Goal: Task Accomplishment & Management: Use online tool/utility

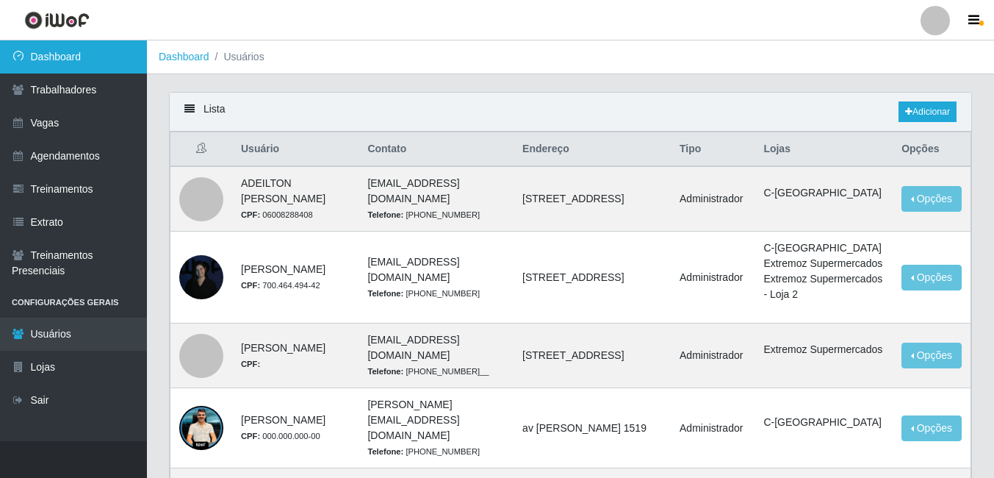
click at [119, 55] on link "Dashboard" at bounding box center [73, 56] width 147 height 33
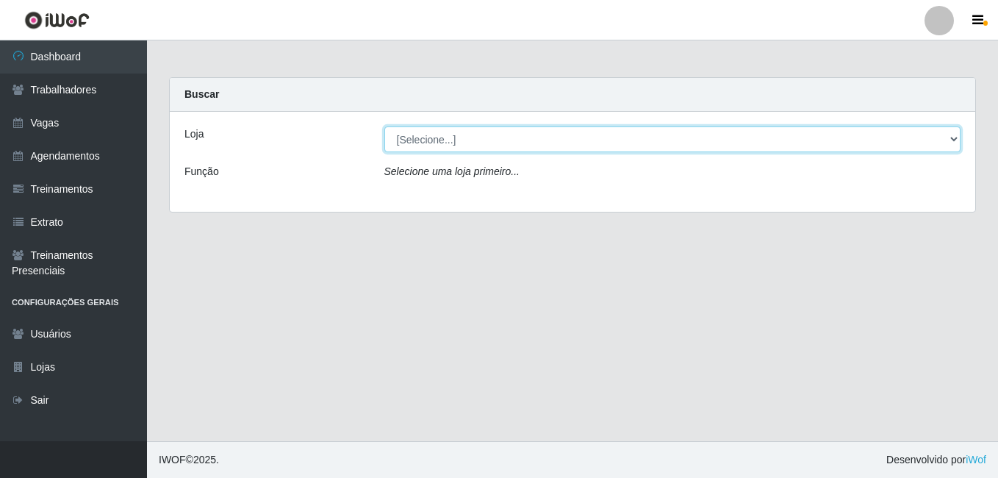
click at [927, 132] on select "[Selecione...] Extremoz Supermercados" at bounding box center [672, 139] width 577 height 26
select select "519"
click at [384, 126] on select "[Selecione...] Extremoz Supermercados" at bounding box center [672, 139] width 577 height 26
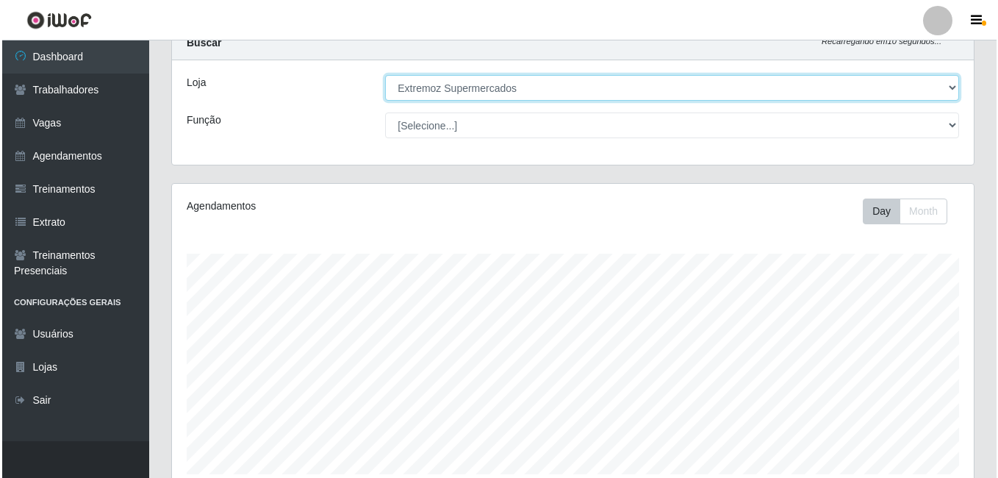
scroll to position [420, 0]
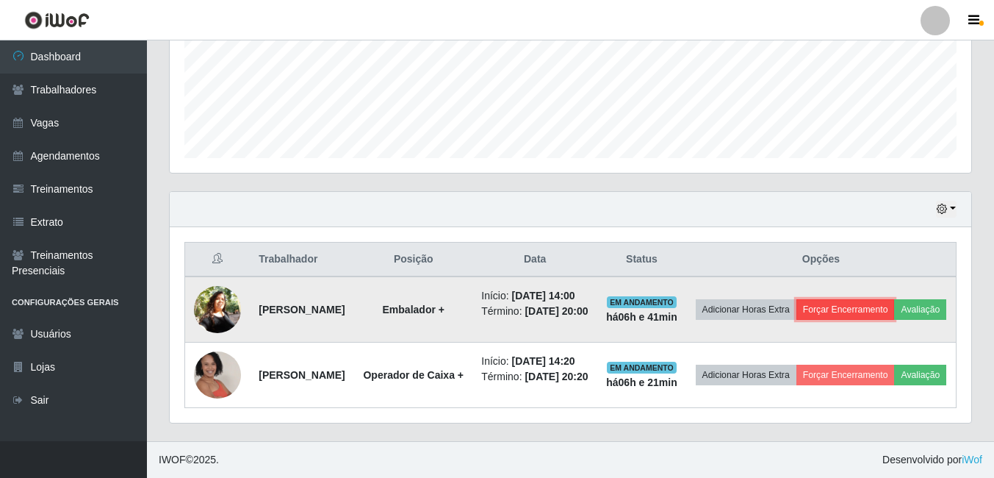
click at [895, 299] on button "Forçar Encerramento" at bounding box center [846, 309] width 98 height 21
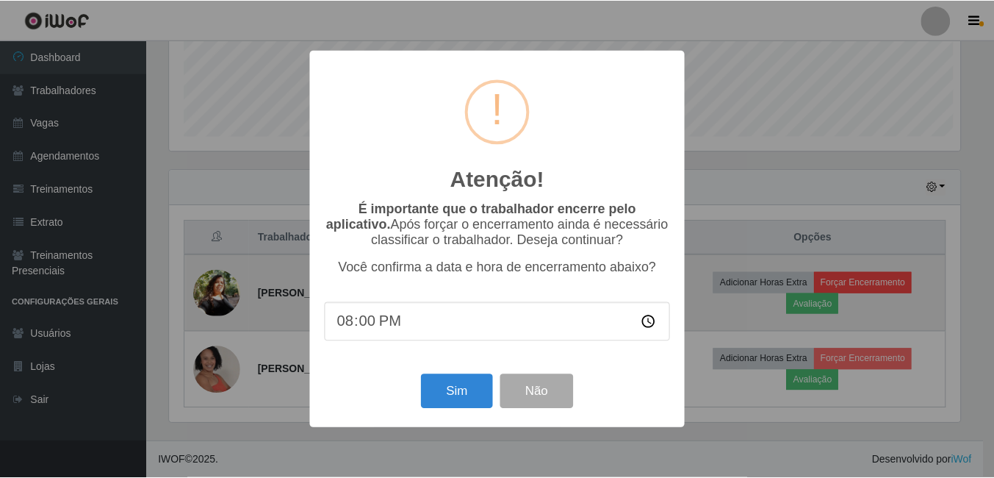
scroll to position [305, 795]
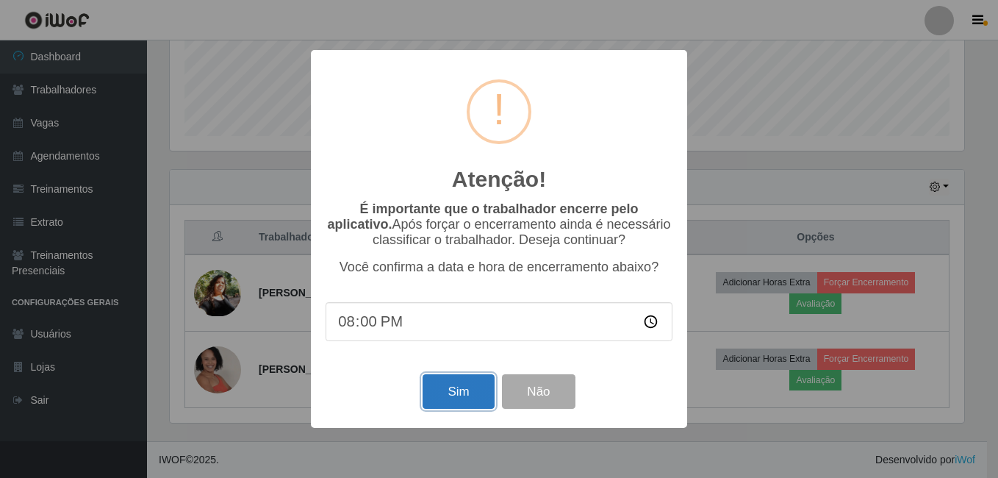
click at [459, 405] on button "Sim" at bounding box center [458, 391] width 71 height 35
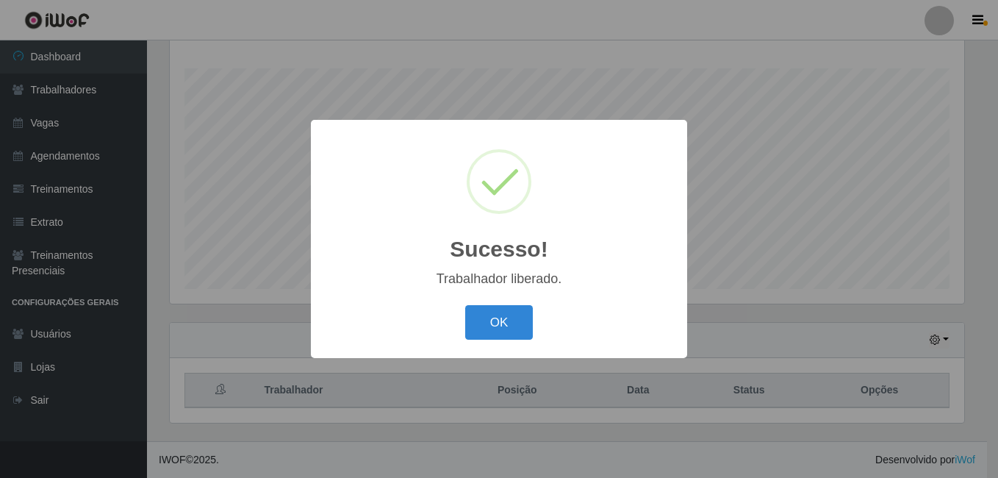
click at [903, 353] on div "Sucesso! × Trabalhador liberado. OK Cancel" at bounding box center [499, 239] width 998 height 478
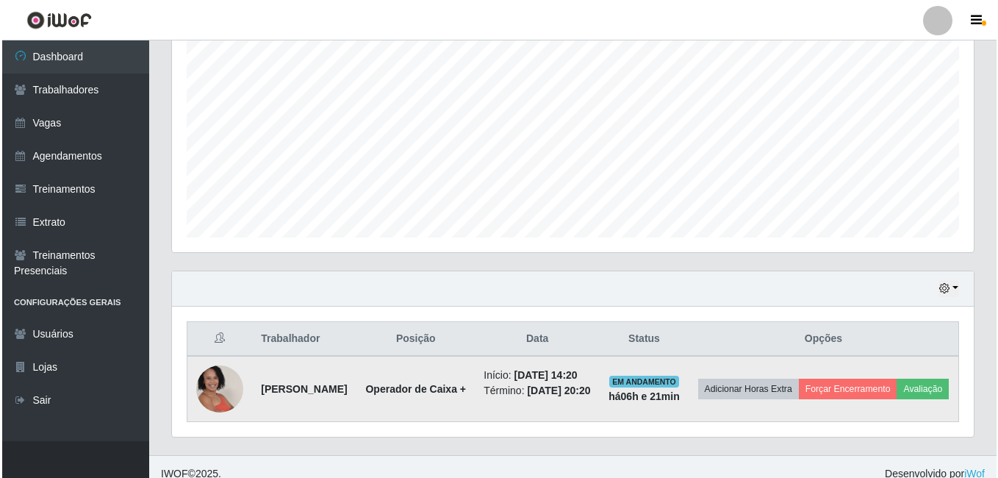
scroll to position [329, 0]
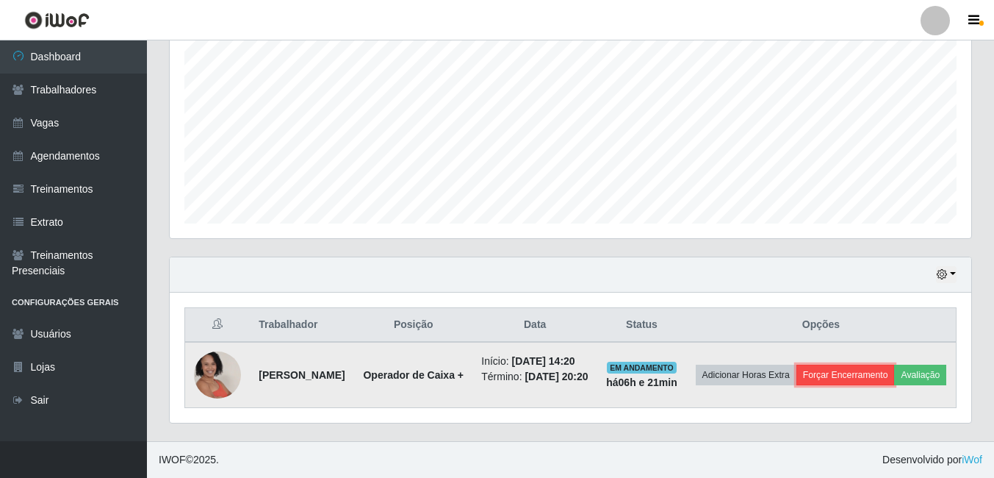
click at [875, 365] on button "Forçar Encerramento" at bounding box center [846, 375] width 98 height 21
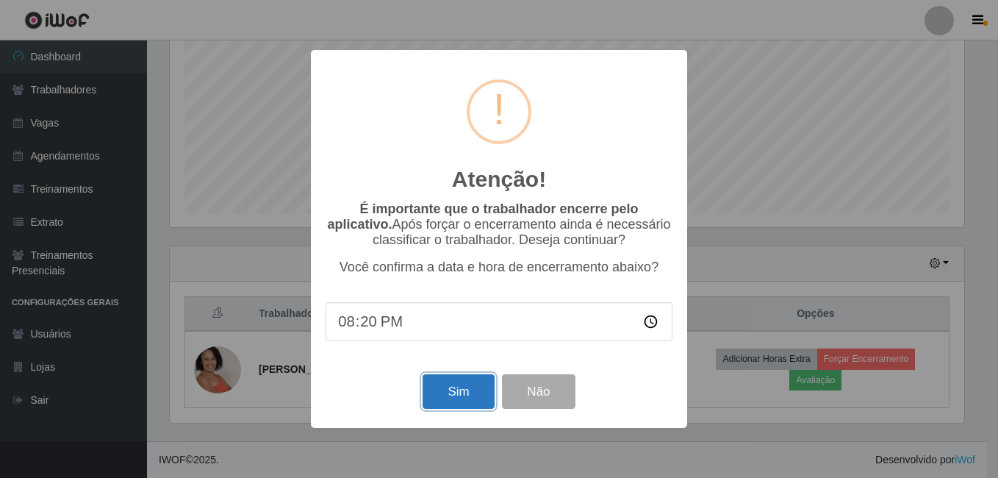
click at [478, 395] on button "Sim" at bounding box center [458, 391] width 71 height 35
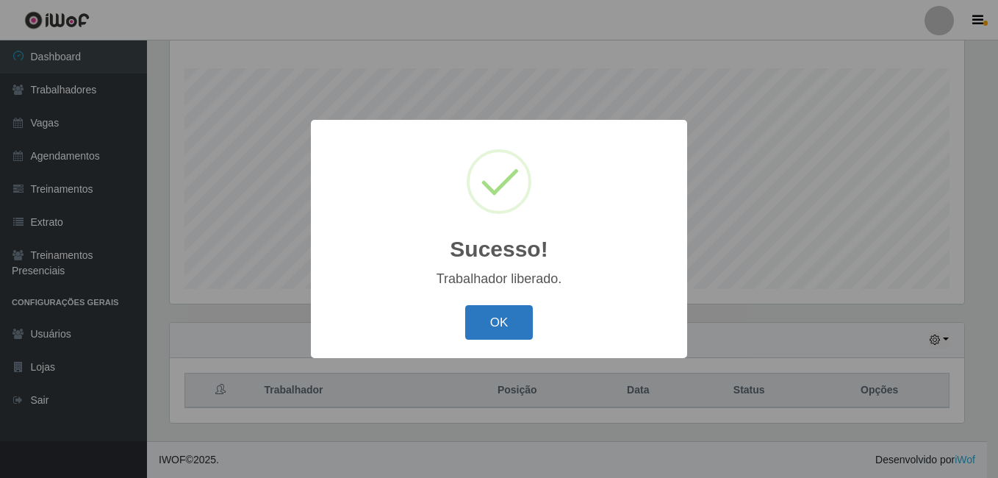
click at [501, 329] on button "OK" at bounding box center [499, 322] width 68 height 35
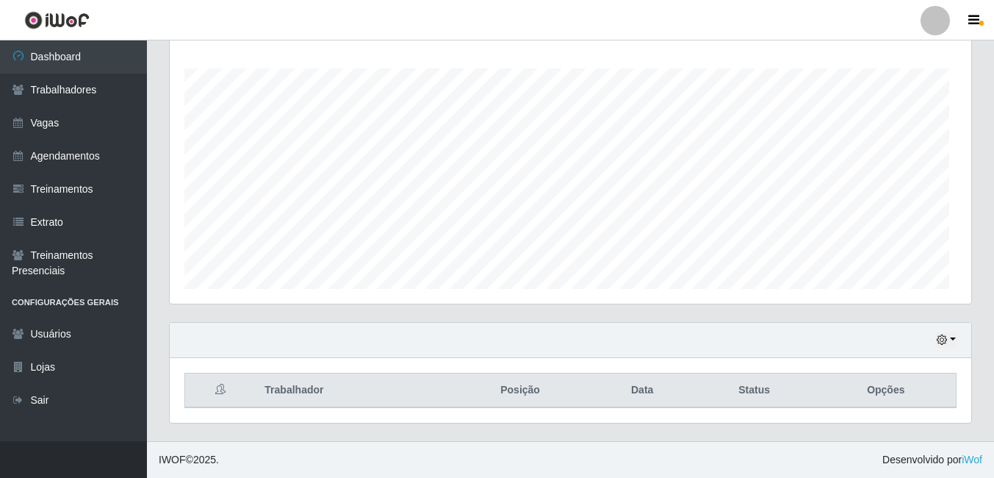
scroll to position [305, 802]
